Goal: Task Accomplishment & Management: Use online tool/utility

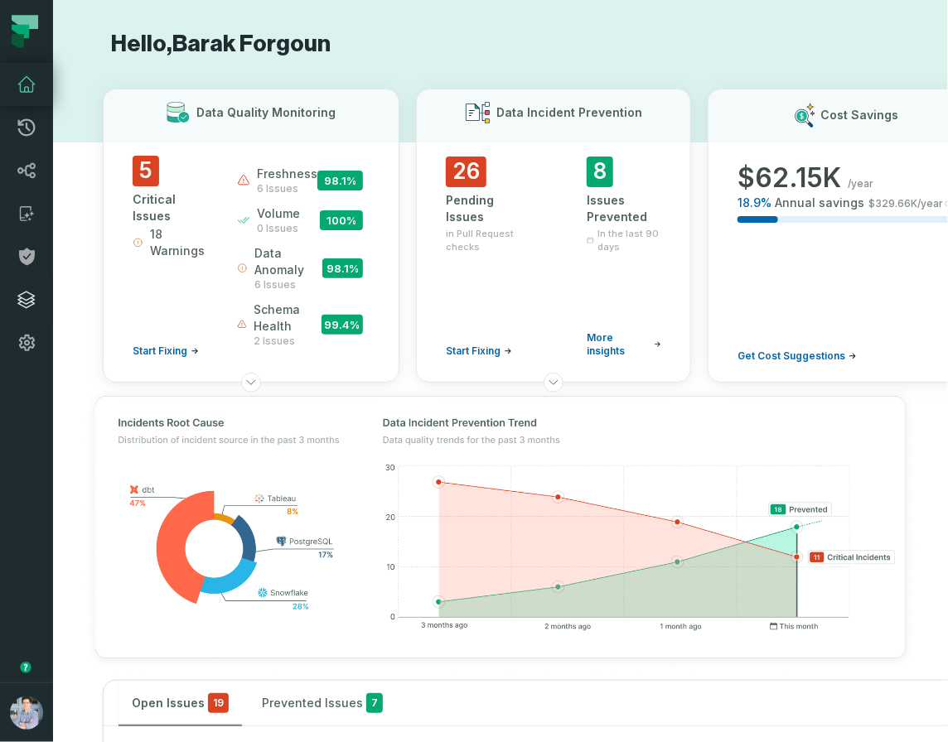
click at [27, 302] on icon at bounding box center [27, 300] width 20 height 20
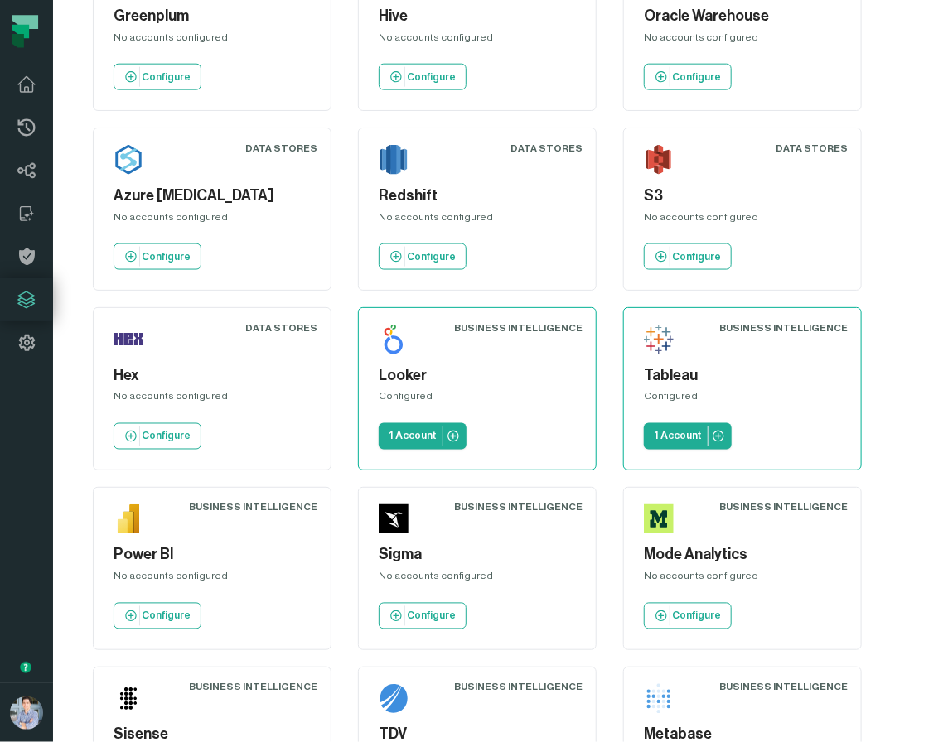
scroll to position [1205, 0]
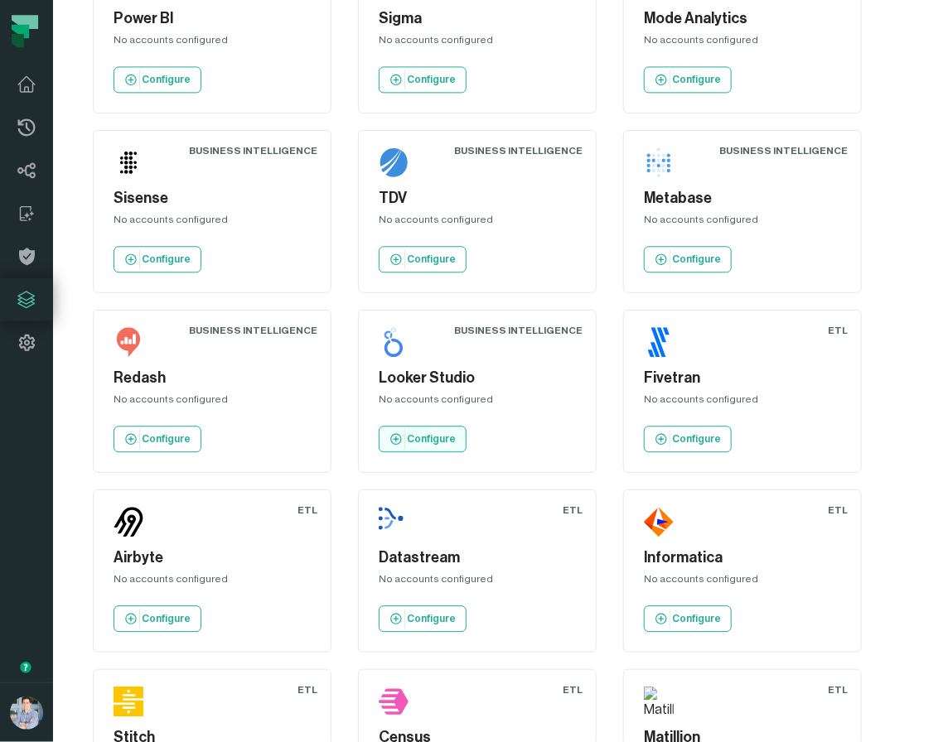
click at [418, 426] on link "Configure" at bounding box center [423, 439] width 88 height 27
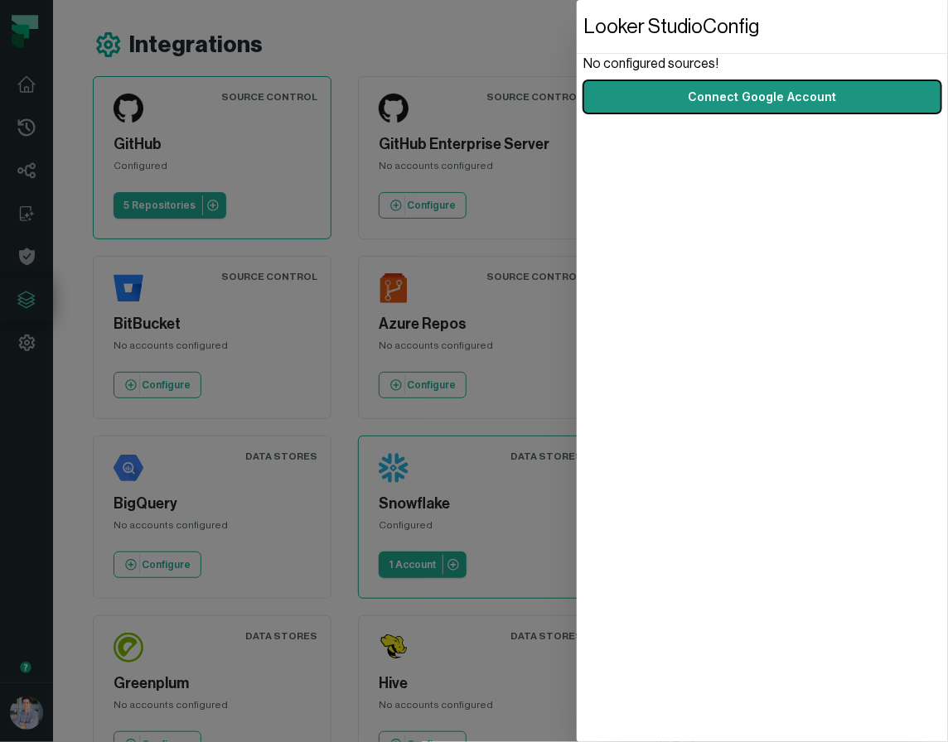
click at [742, 104] on button "Connect Google Account" at bounding box center [762, 96] width 358 height 33
click at [682, 102] on button "Connect Google Account" at bounding box center [762, 96] width 358 height 33
